Goal: Task Accomplishment & Management: Manage account settings

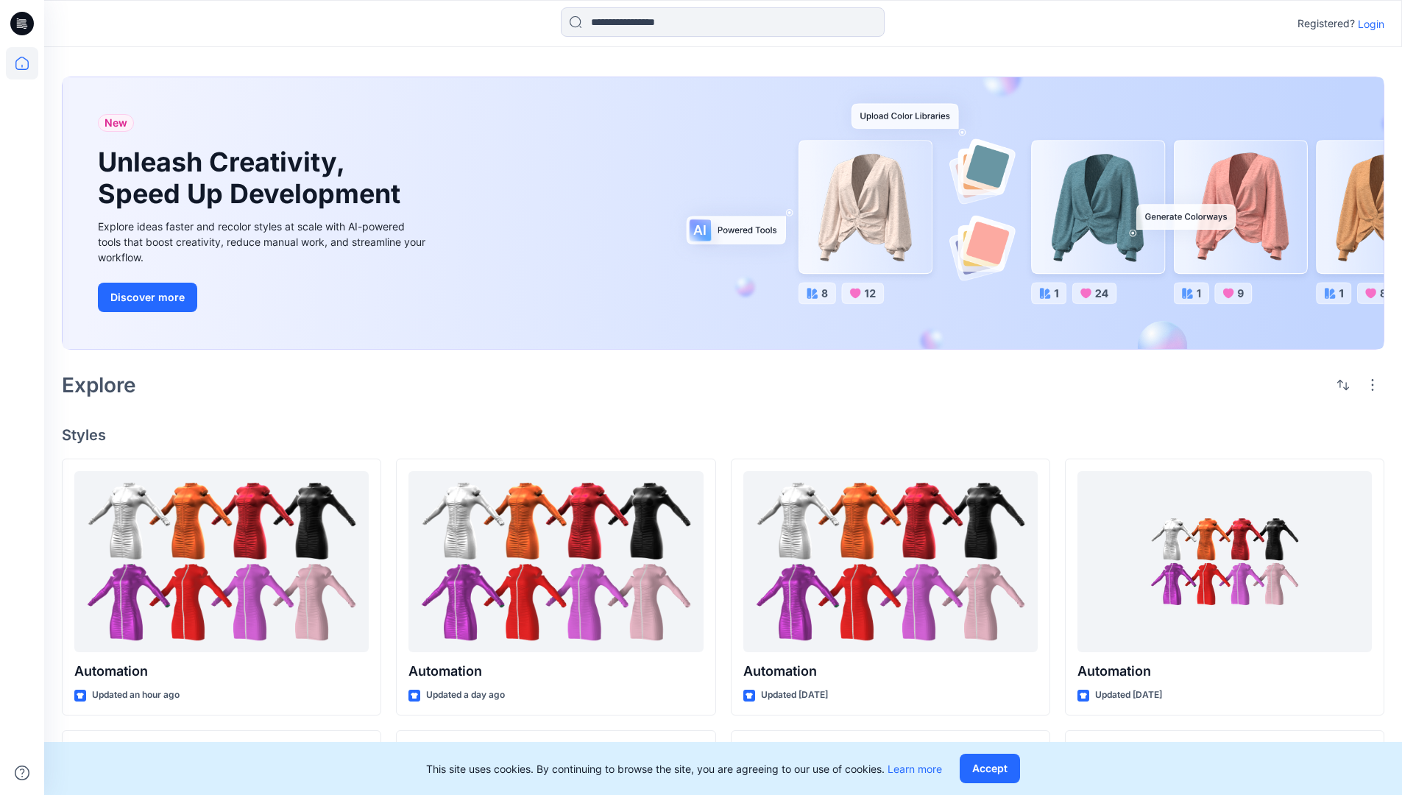
click at [1367, 24] on p "Login" at bounding box center [1371, 23] width 26 height 15
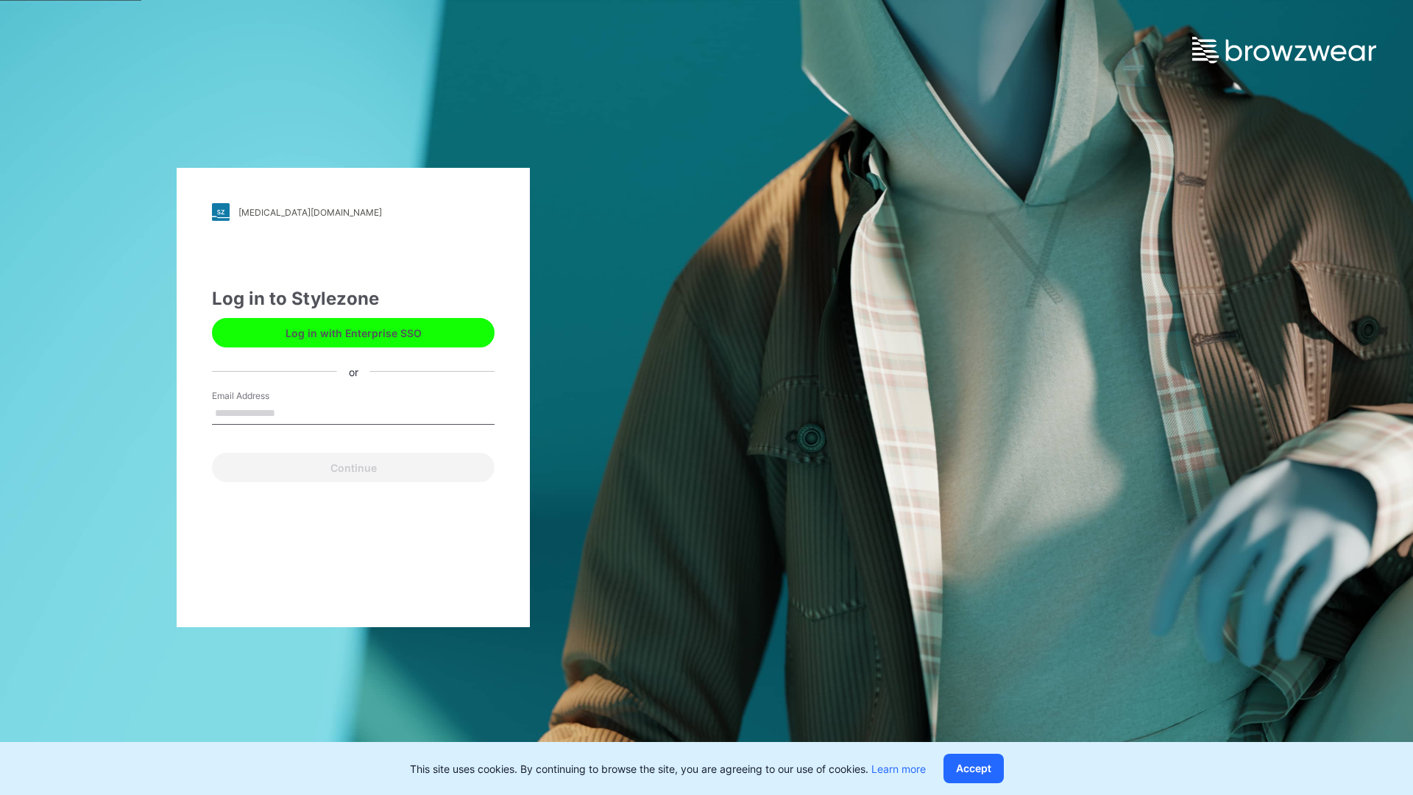
click at [291, 412] on input "Email Address" at bounding box center [353, 414] width 283 height 22
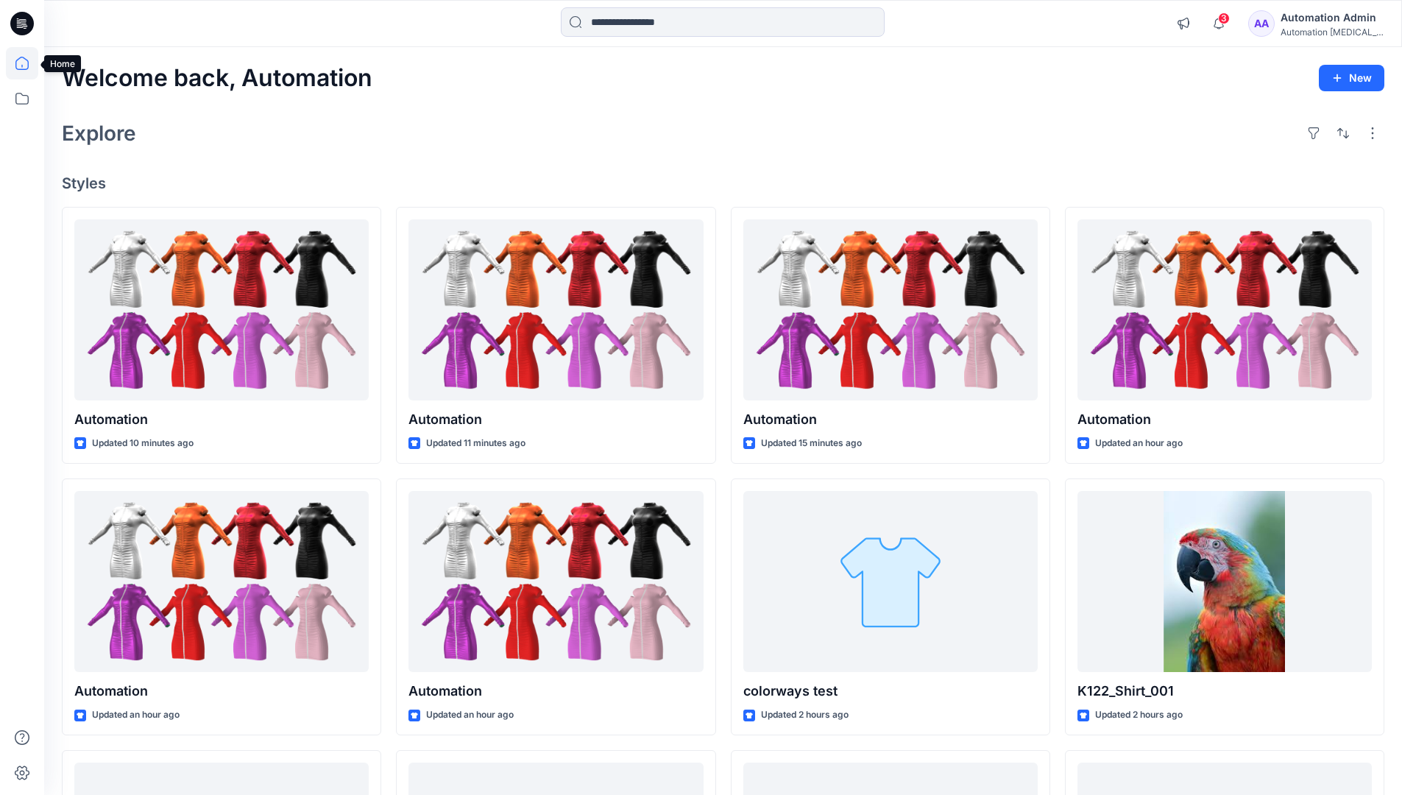
click at [28, 63] on icon at bounding box center [21, 63] width 13 height 13
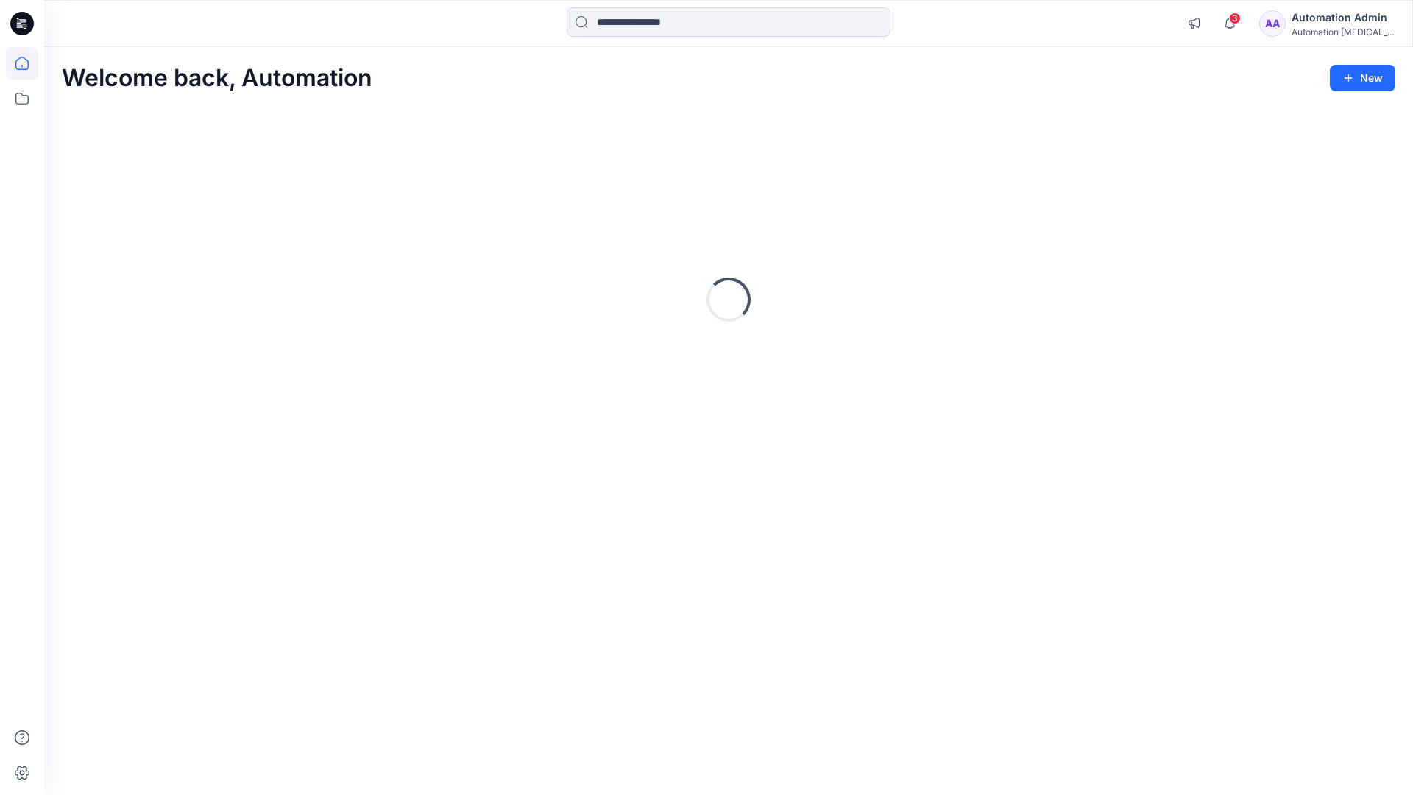
click at [1332, 35] on div "Automation [MEDICAL_DATA]..." at bounding box center [1343, 31] width 103 height 11
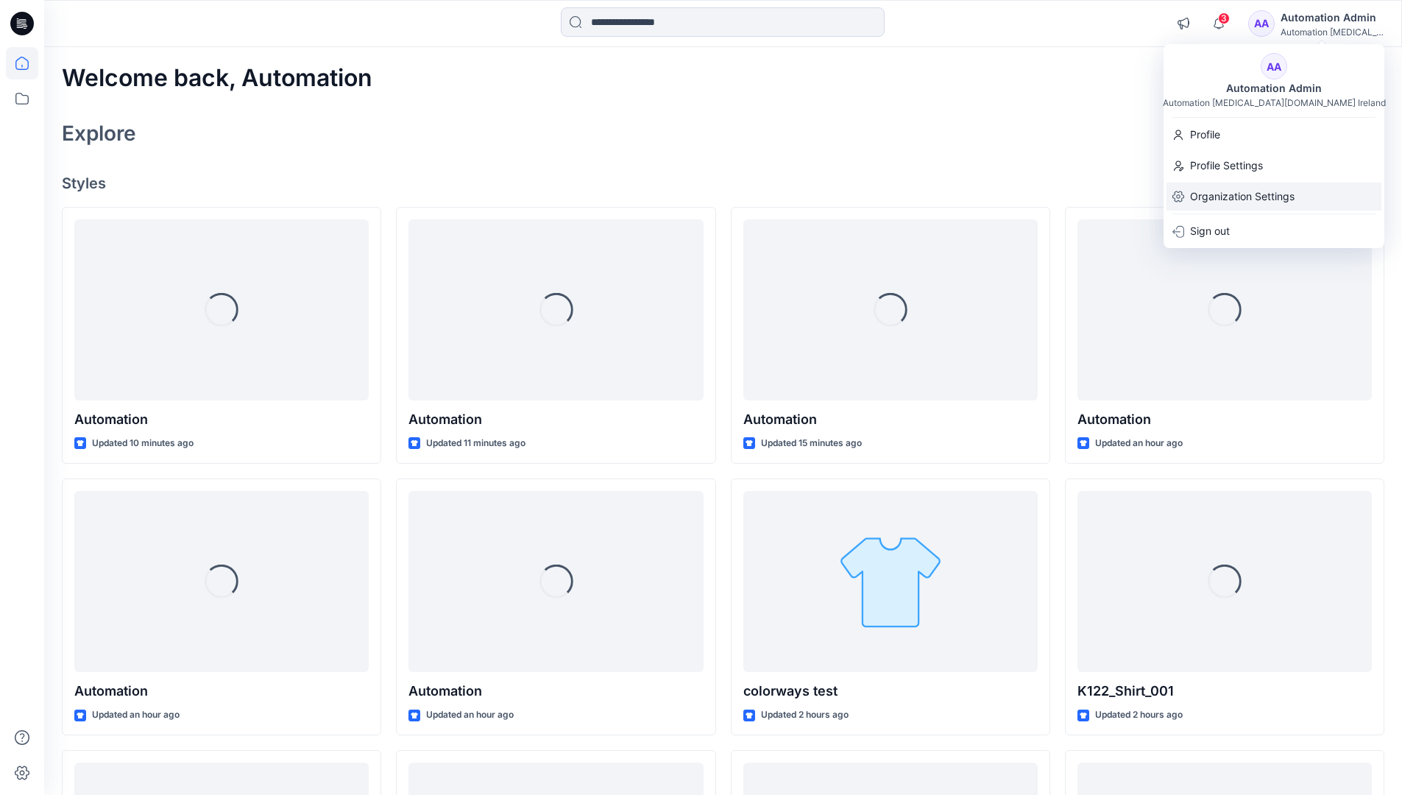
click at [1267, 200] on p "Organization Settings" at bounding box center [1242, 197] width 104 height 28
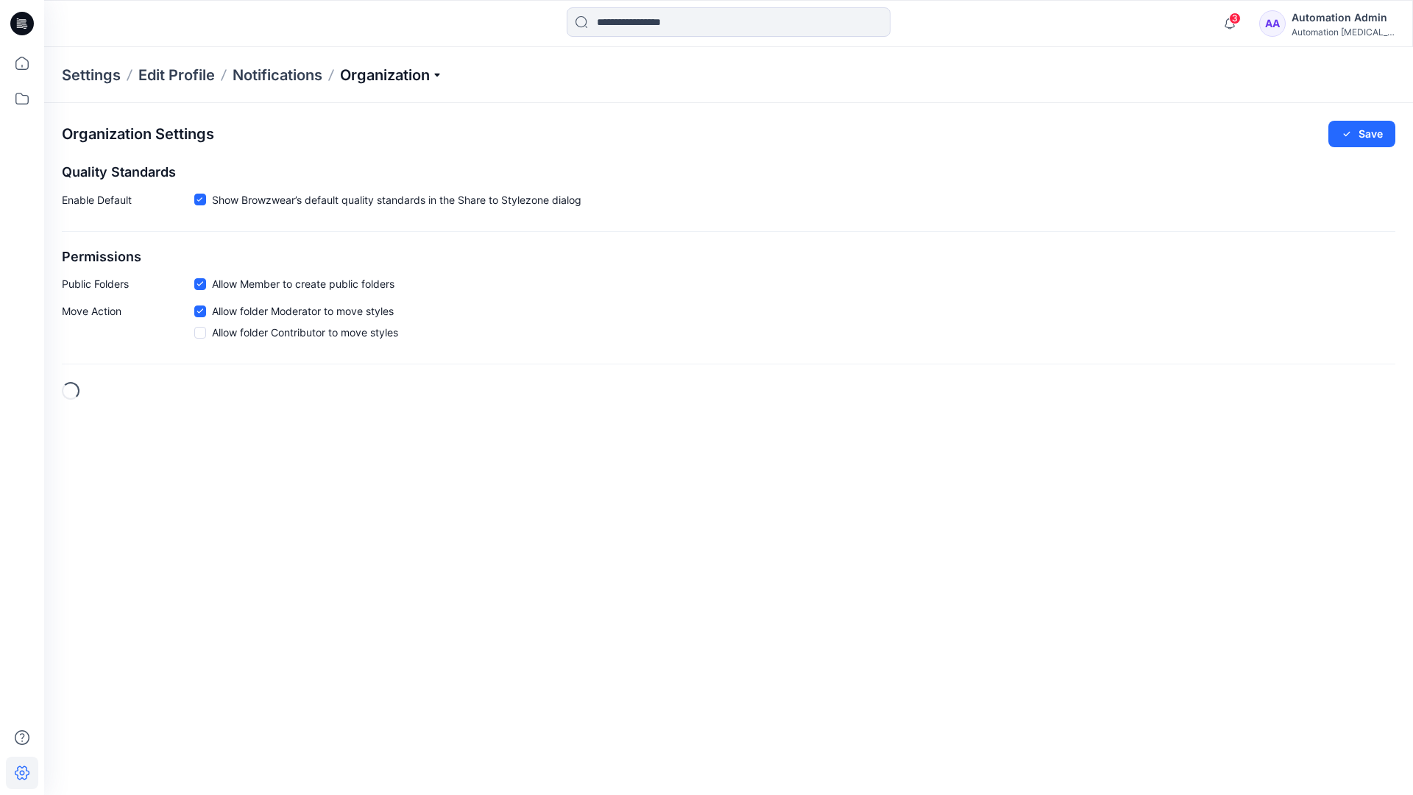
click at [431, 75] on p "Organization" at bounding box center [391, 75] width 103 height 21
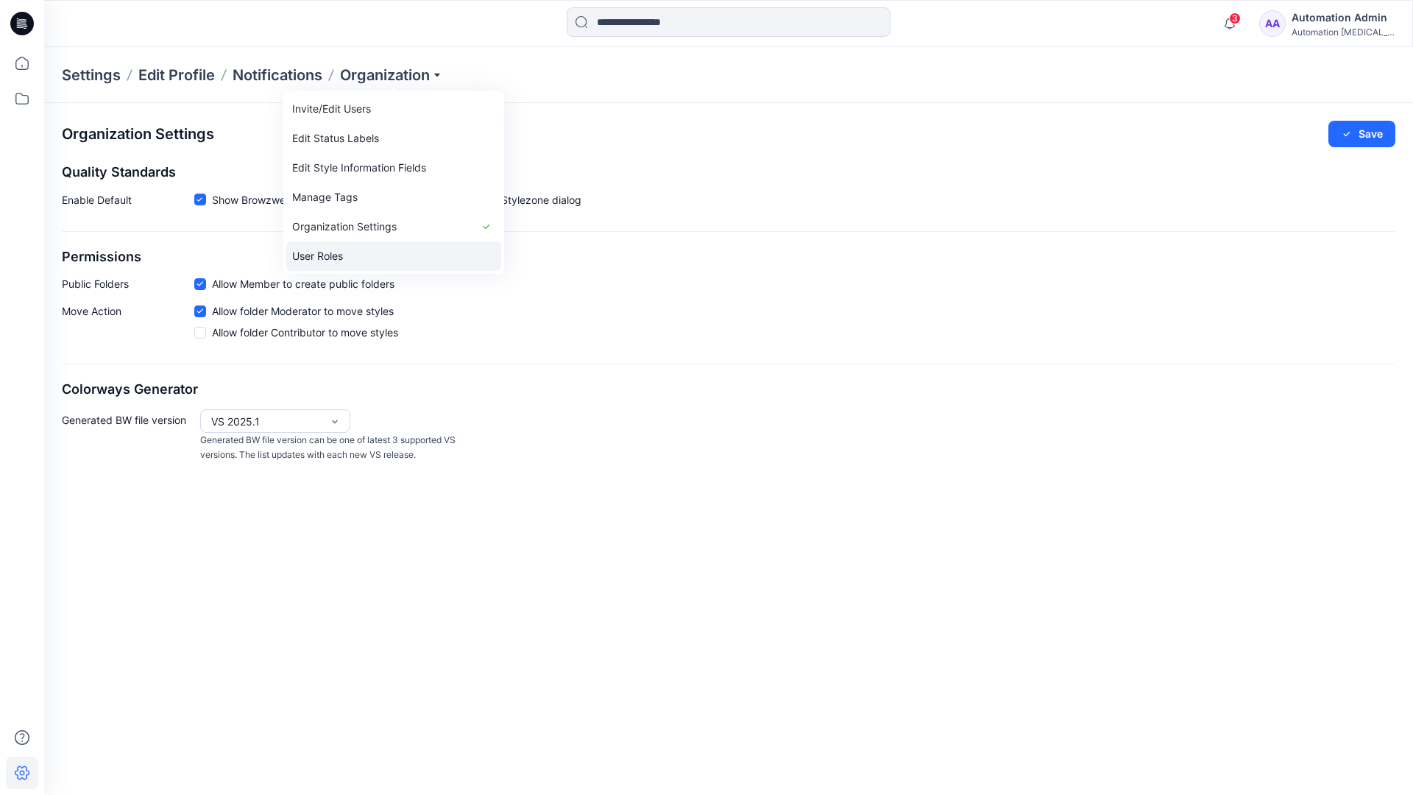
click at [400, 247] on link "User Roles" at bounding box center [393, 255] width 215 height 29
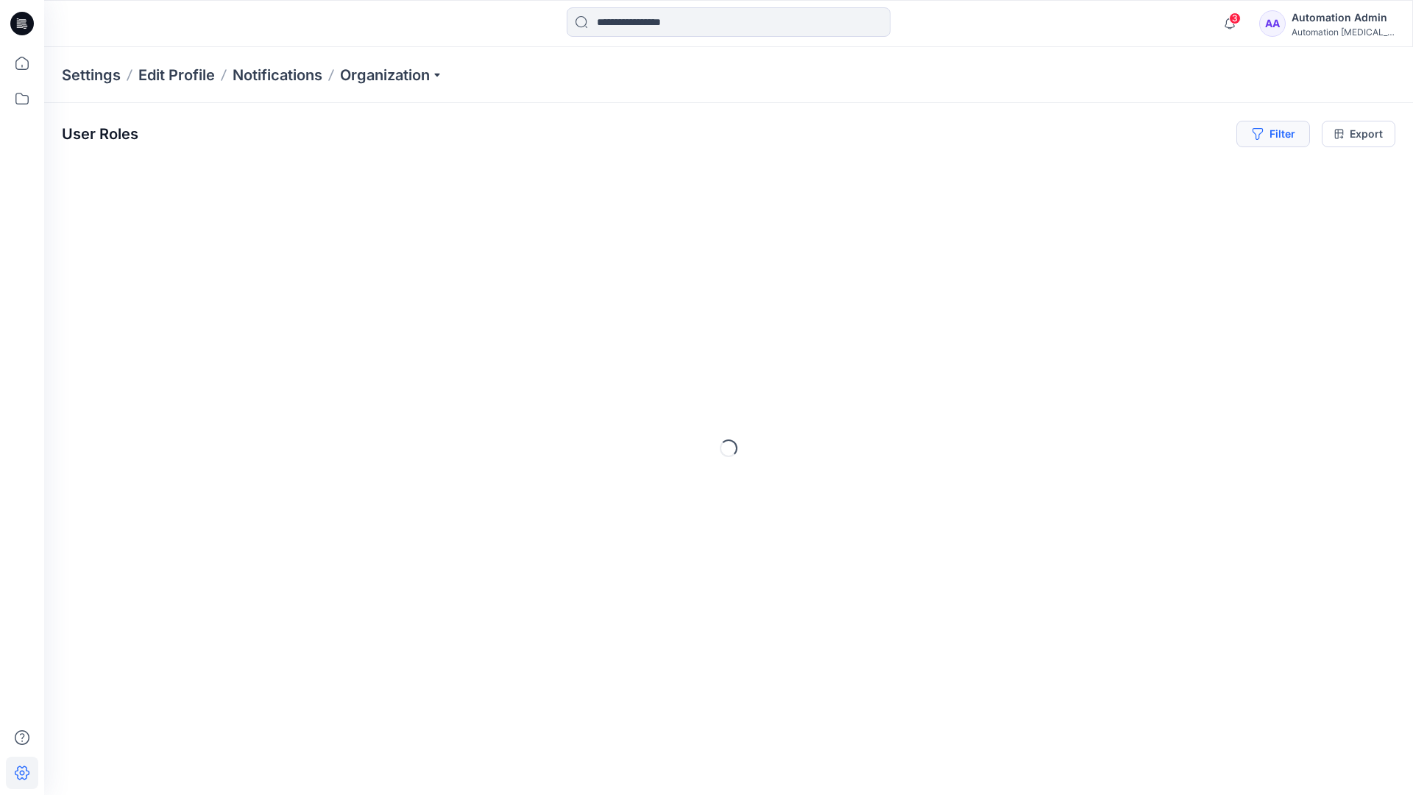
click at [1279, 131] on button "Filter" at bounding box center [1273, 134] width 74 height 26
click at [1085, 171] on div at bounding box center [1050, 173] width 152 height 18
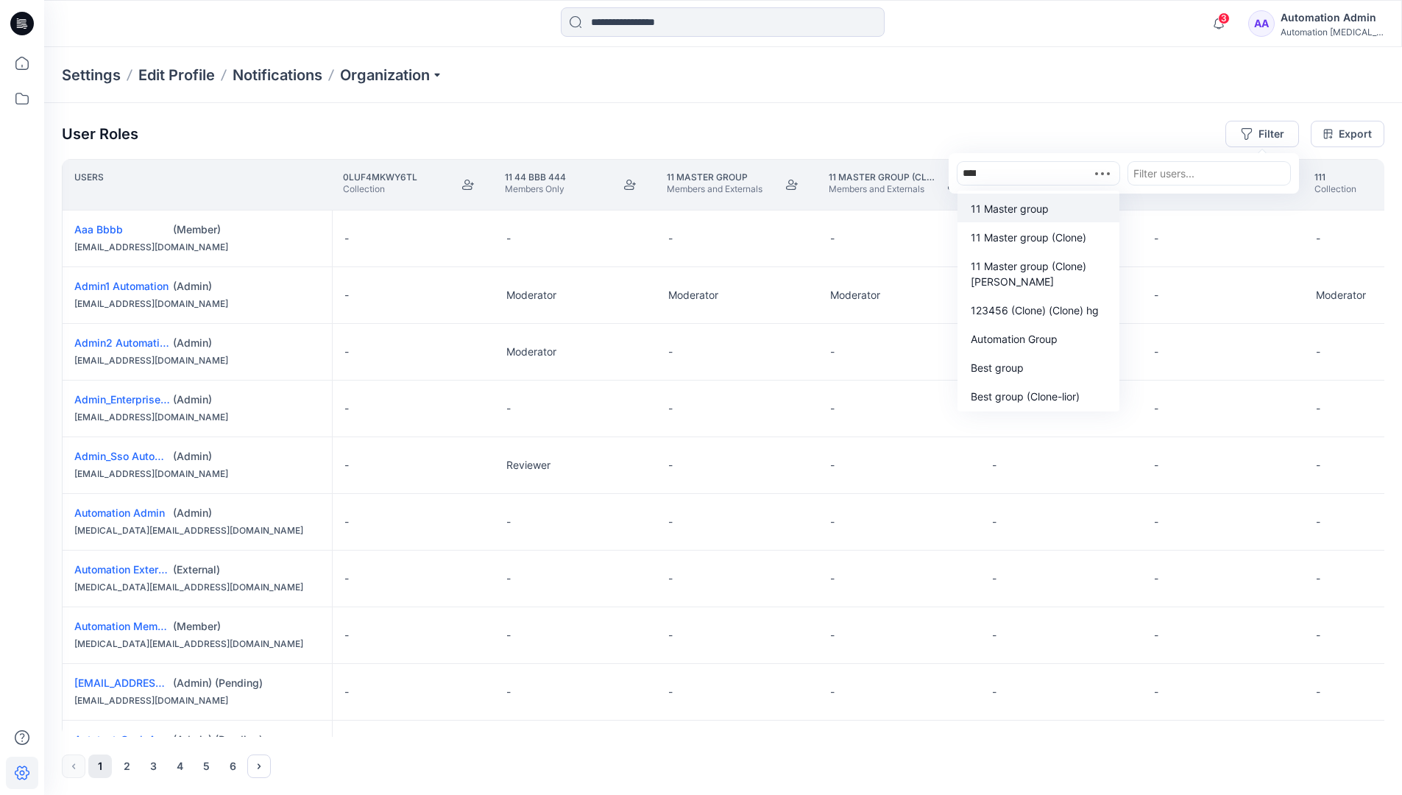
type input "*****"
click at [1044, 315] on p "Automation Group" at bounding box center [1014, 309] width 87 height 15
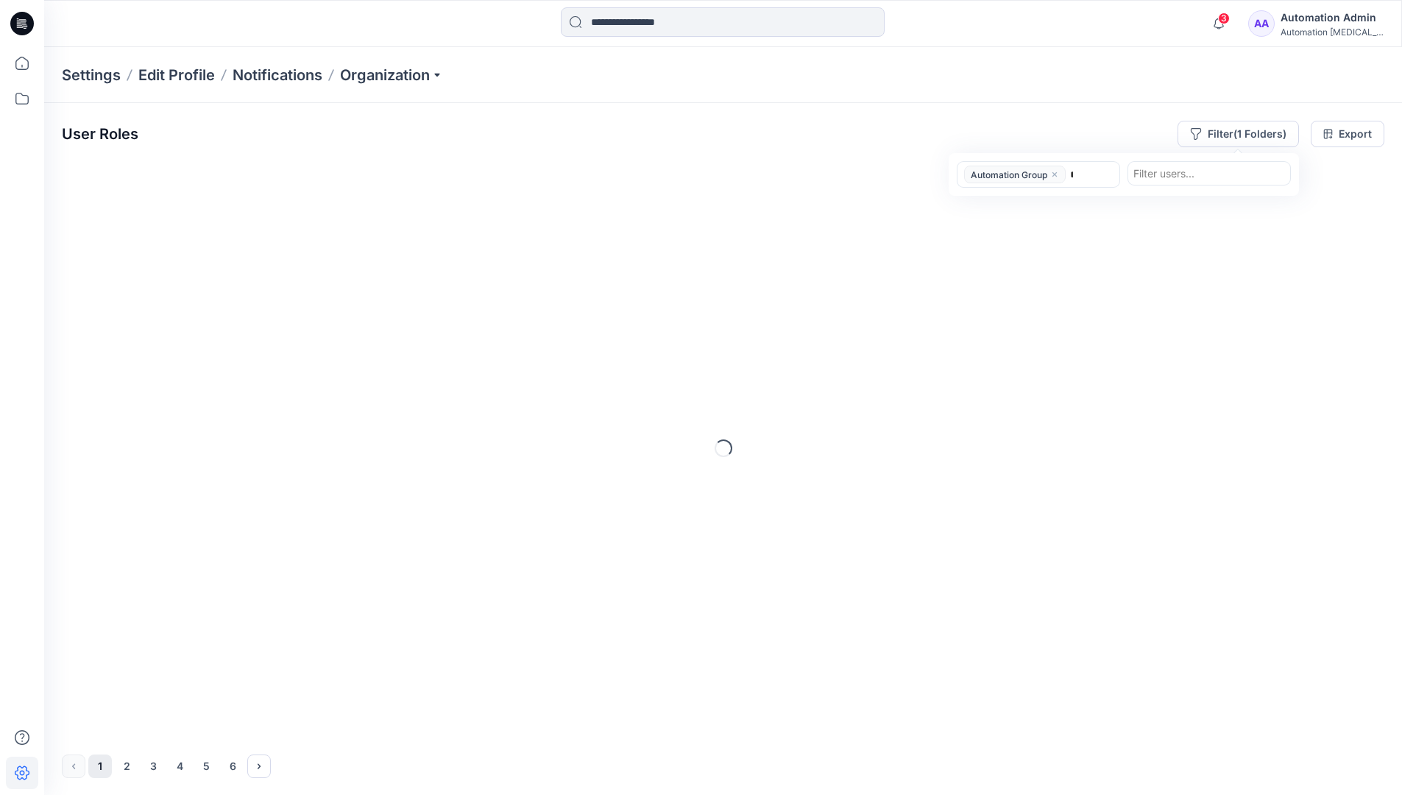
type input "******"
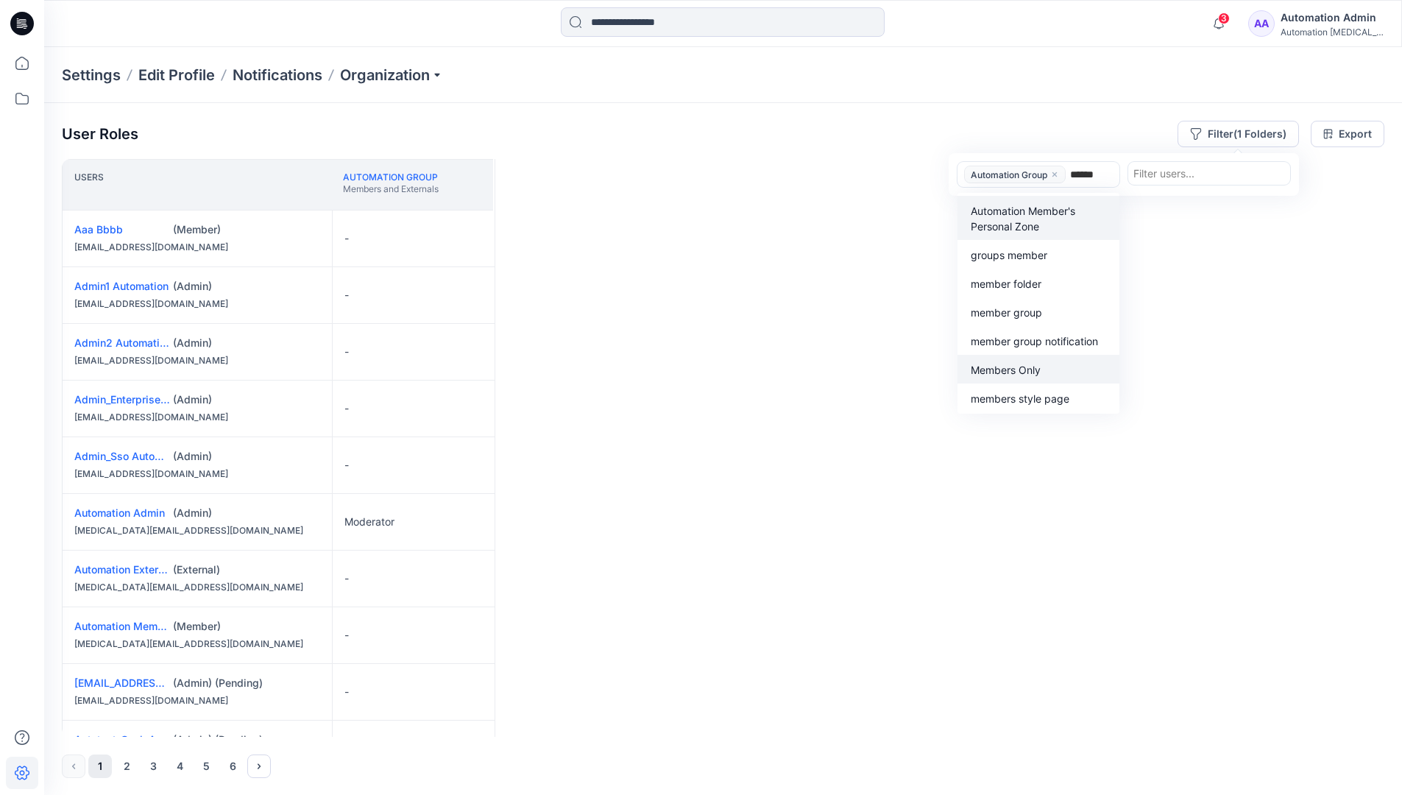
click at [1036, 365] on p "Members Only" at bounding box center [1006, 369] width 70 height 15
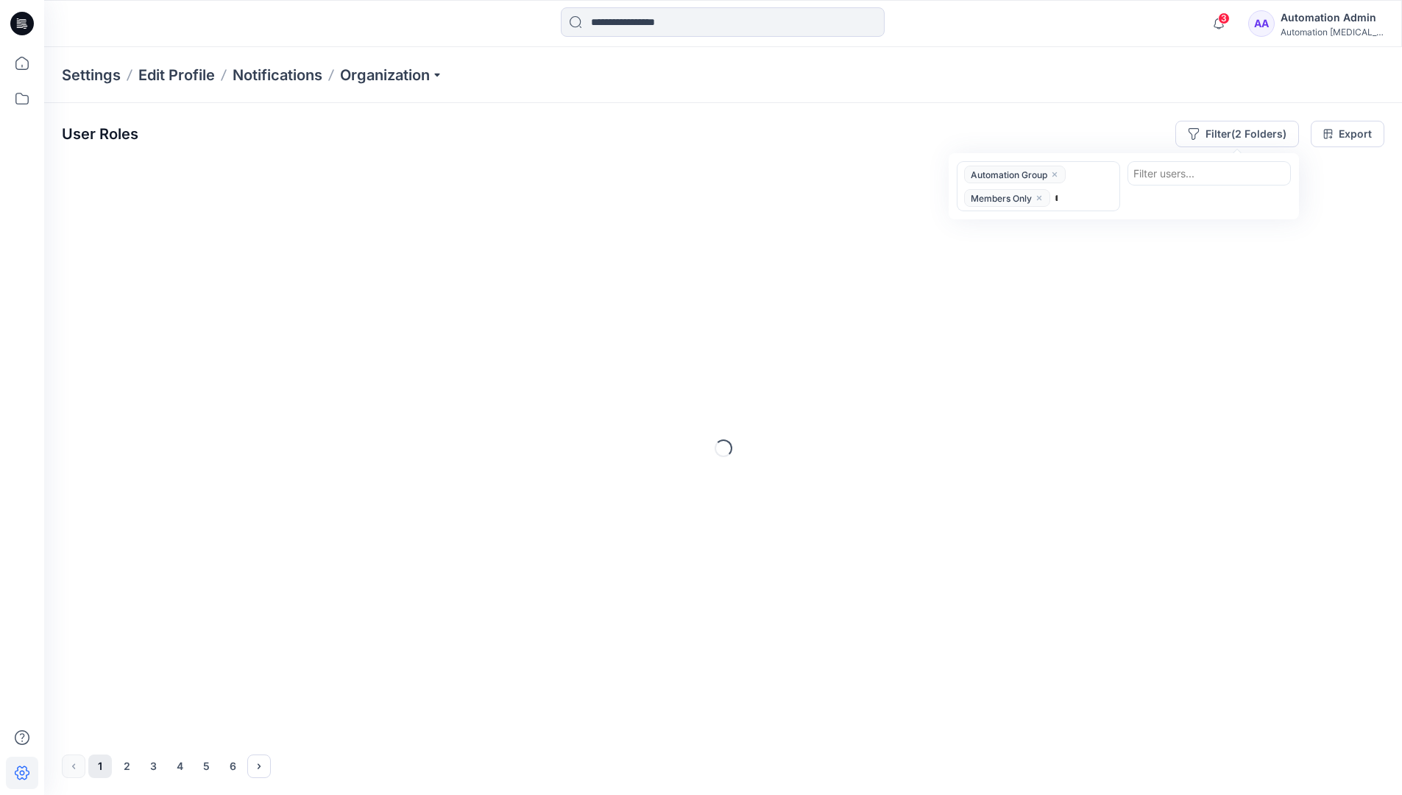
type input "*****"
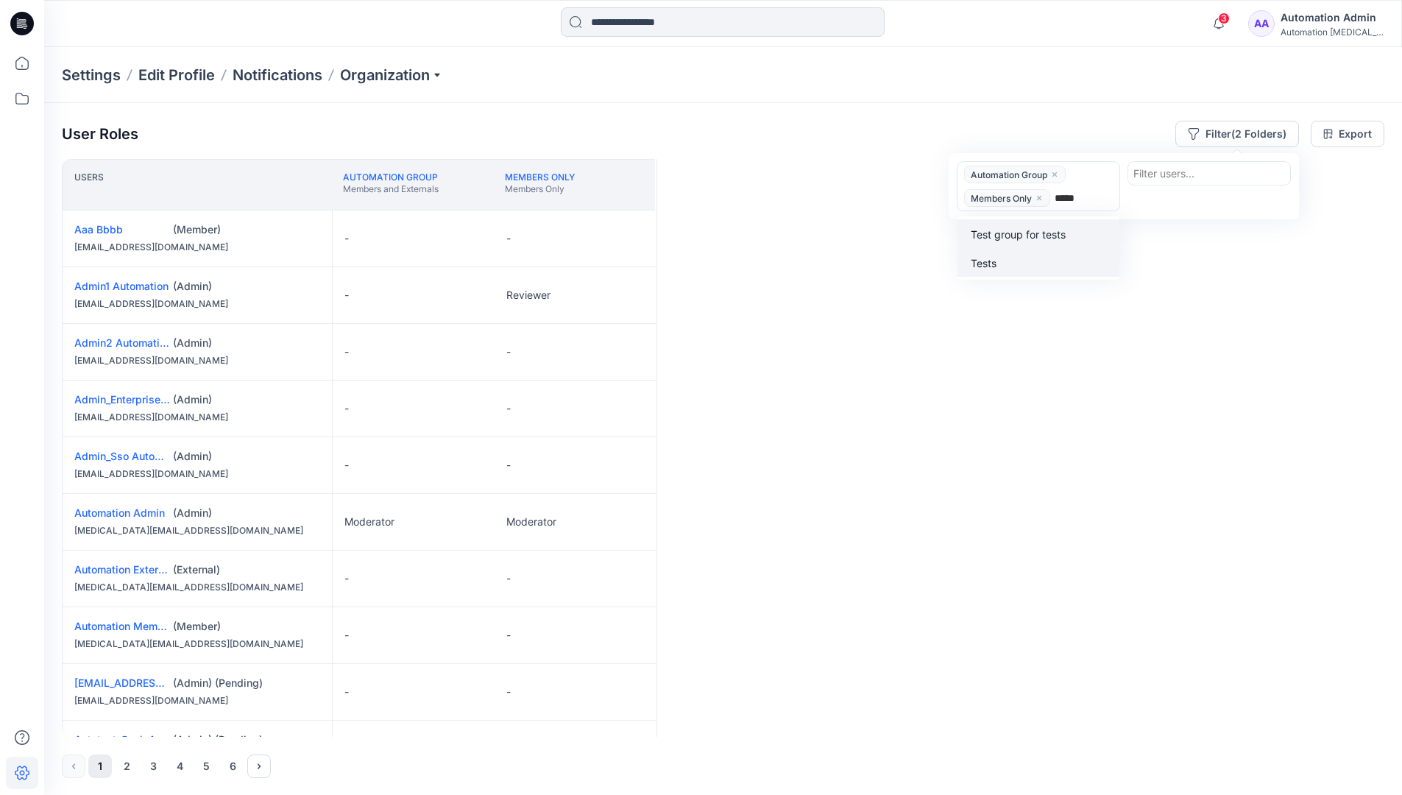
click at [1041, 255] on div "Tests" at bounding box center [1038, 262] width 144 height 17
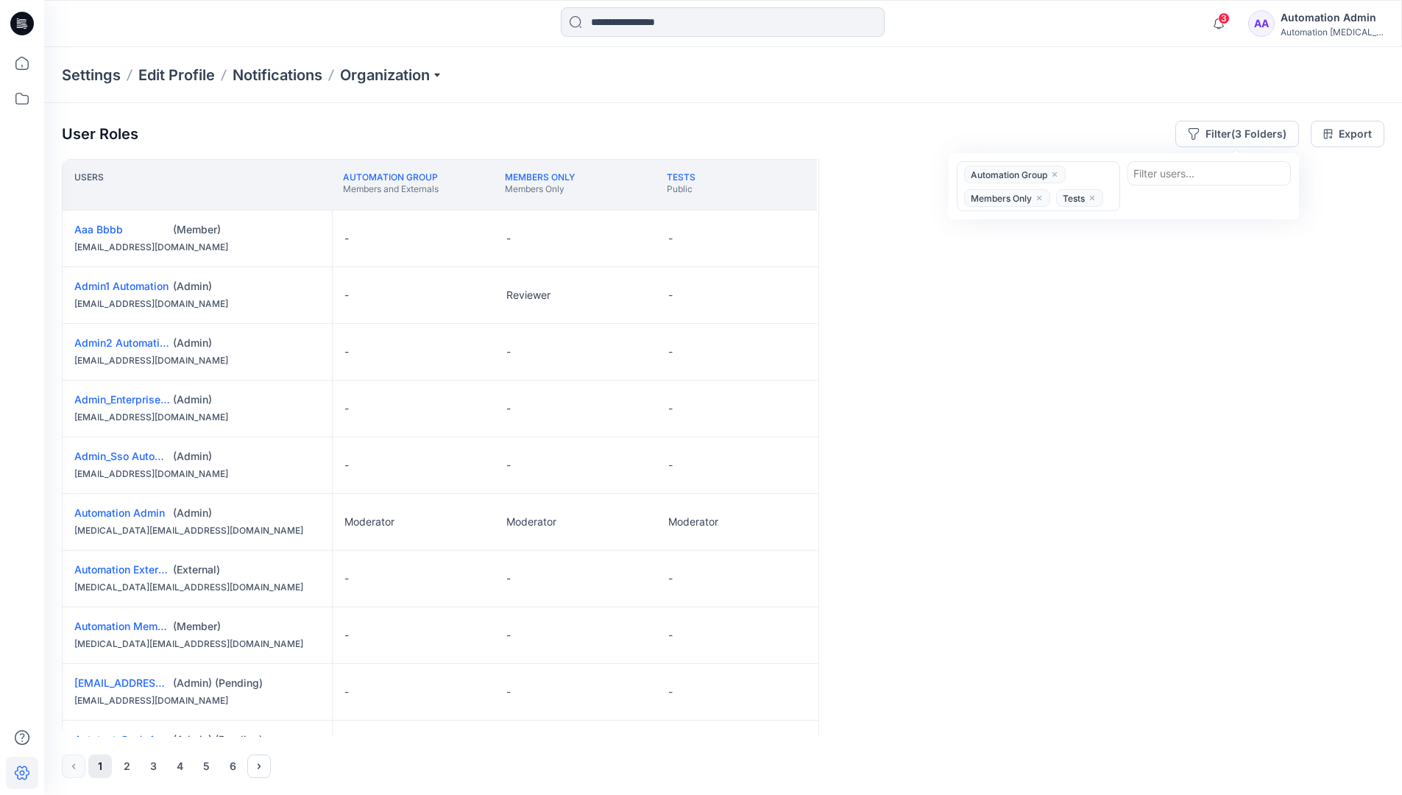
click at [1005, 249] on div "Users Automation Group Members and Externals Members Only Members Only Tests Pu…" at bounding box center [723, 448] width 1322 height 578
click at [1230, 129] on button "Filter (3 Folders)" at bounding box center [1237, 134] width 124 height 26
click at [1056, 171] on icon "close" at bounding box center [1054, 174] width 9 height 9
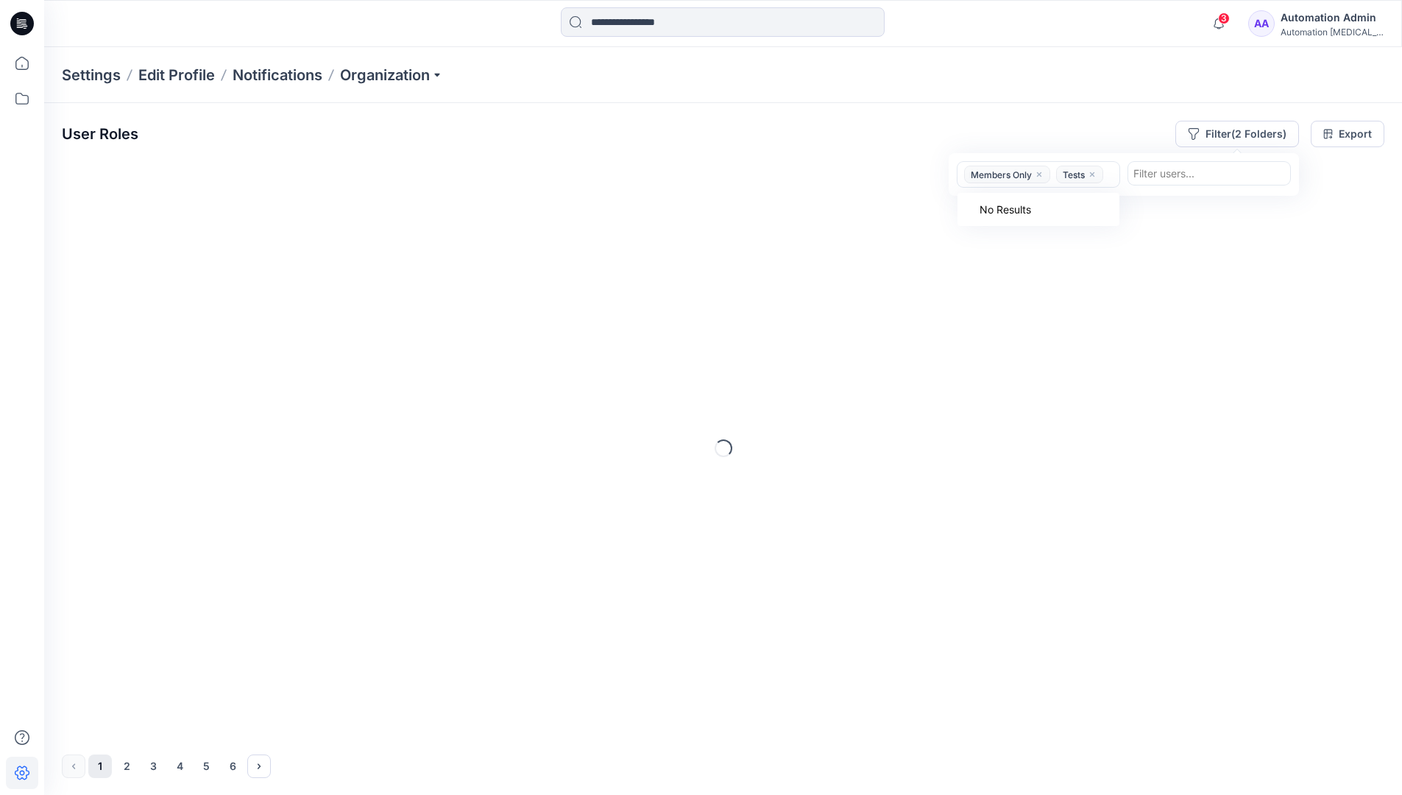
click at [1044, 176] on icon "close" at bounding box center [1039, 174] width 9 height 9
click at [1002, 175] on icon "close" at bounding box center [1000, 174] width 4 height 4
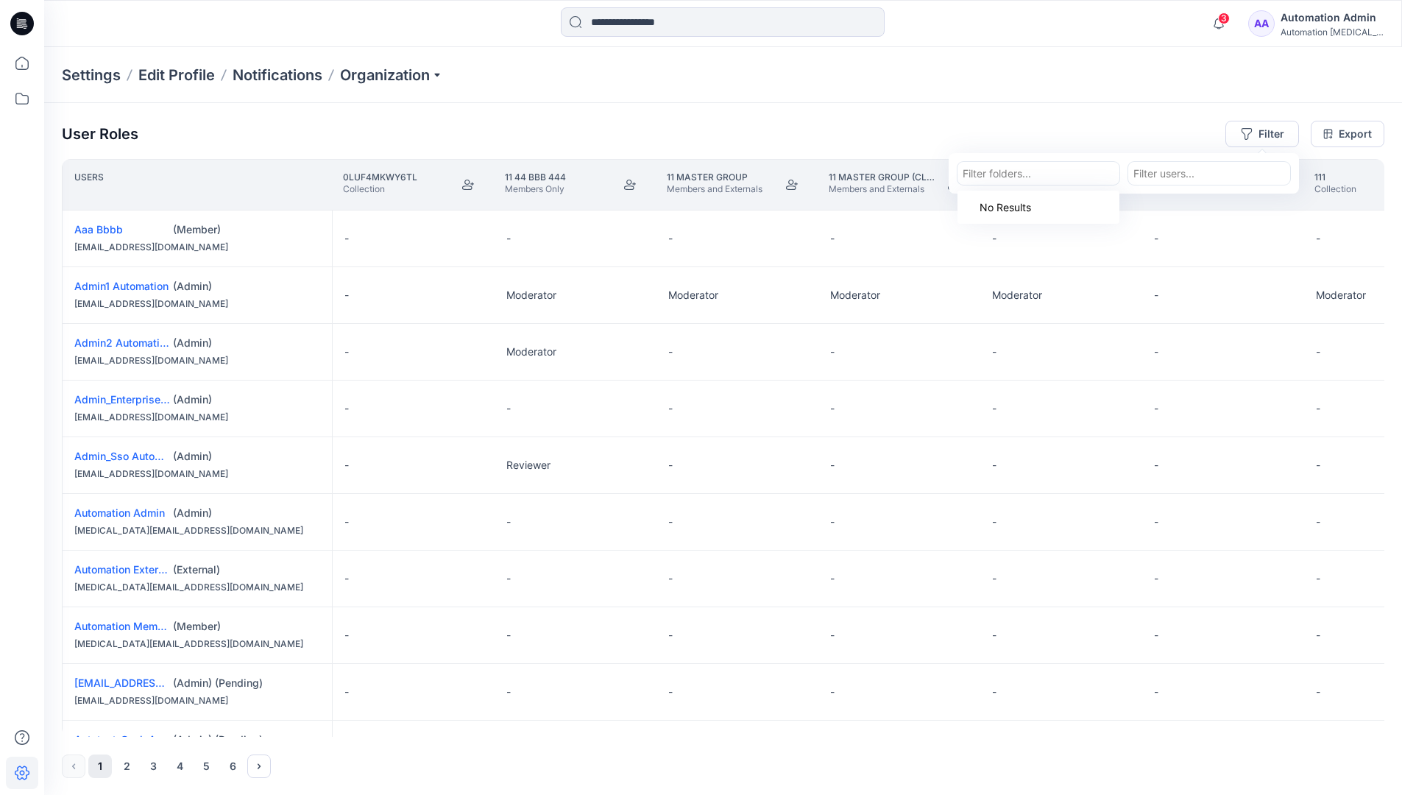
click at [1190, 83] on div "Settings Edit Profile Notifications Organization" at bounding box center [723, 75] width 1358 height 56
click at [1083, 124] on div "User Roles Filter Export" at bounding box center [723, 134] width 1322 height 26
click at [1313, 24] on div "Automation Admin" at bounding box center [1331, 18] width 103 height 18
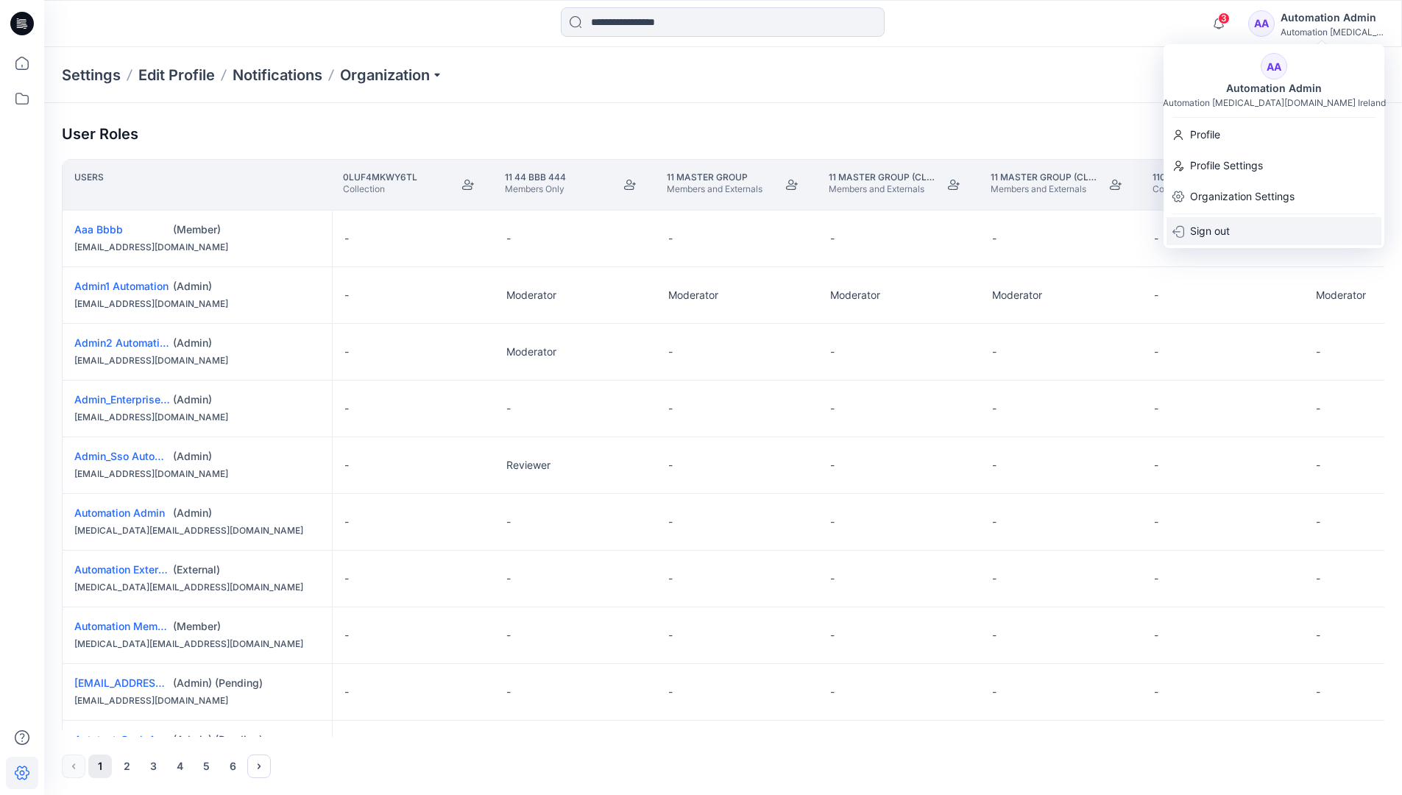
click at [1253, 234] on div "Sign out" at bounding box center [1273, 231] width 215 height 28
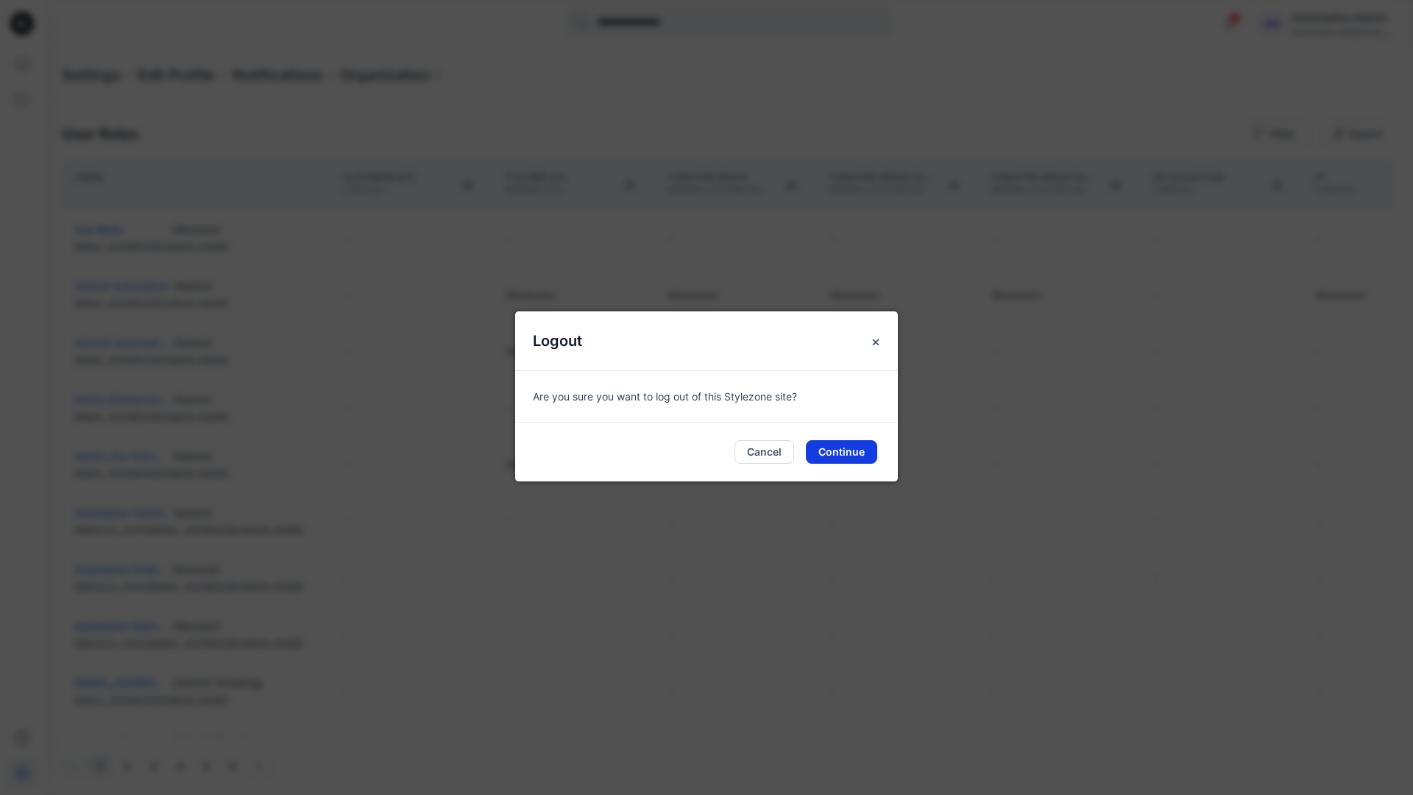
click at [857, 450] on button "Continue" at bounding box center [841, 452] width 71 height 24
